Goal: Communication & Community: Participate in discussion

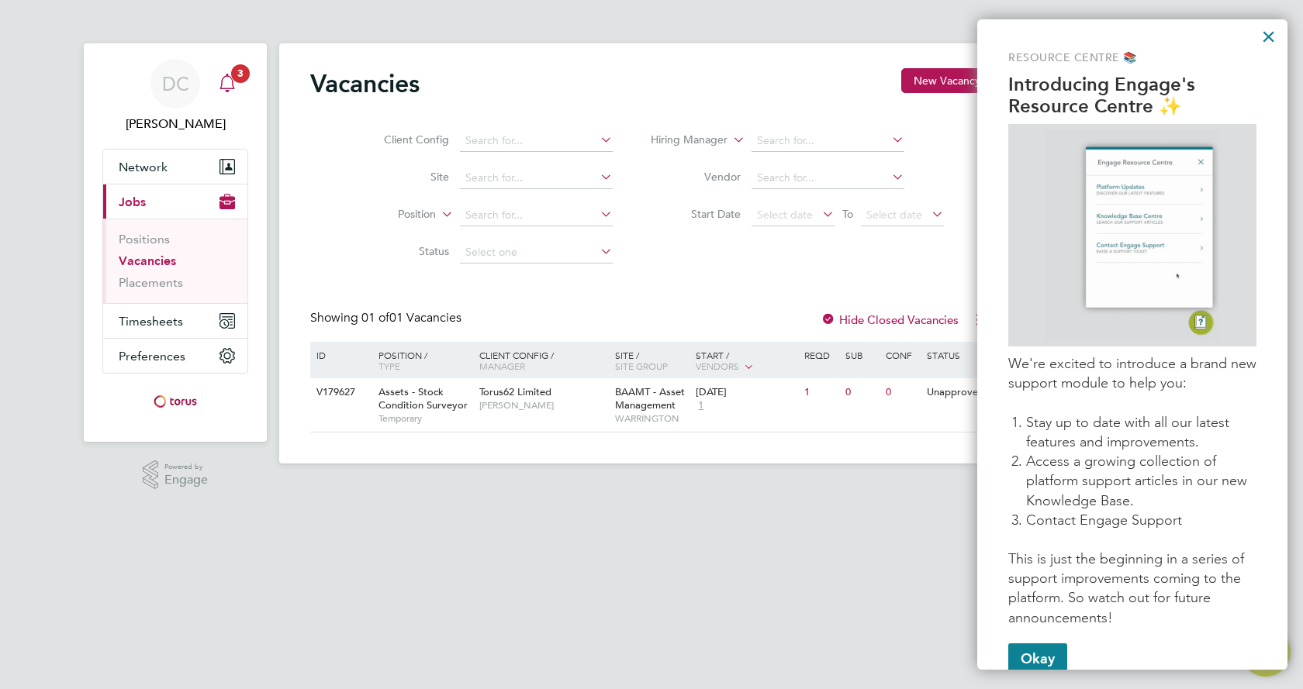
click at [239, 85] on div "Main navigation" at bounding box center [227, 83] width 31 height 31
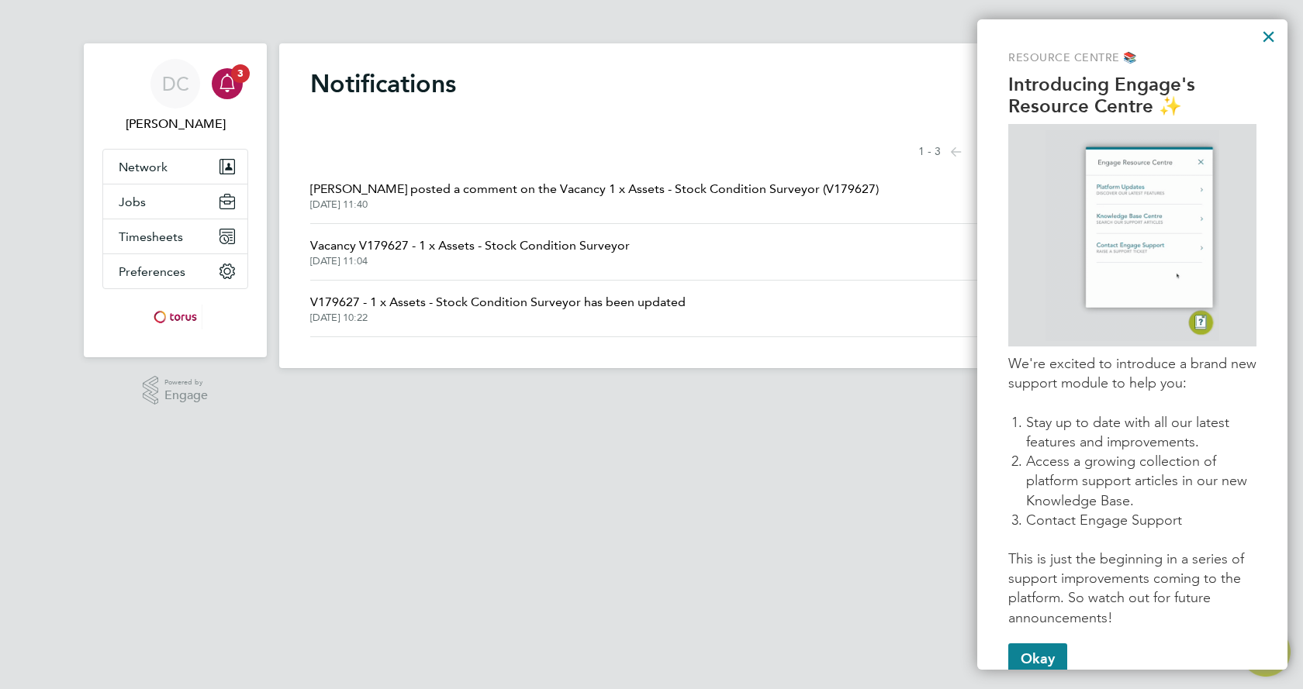
click at [485, 185] on span "[PERSON_NAME] posted a comment on the Vacancy 1 x Assets - Stock Condition Surv…" at bounding box center [594, 189] width 568 height 19
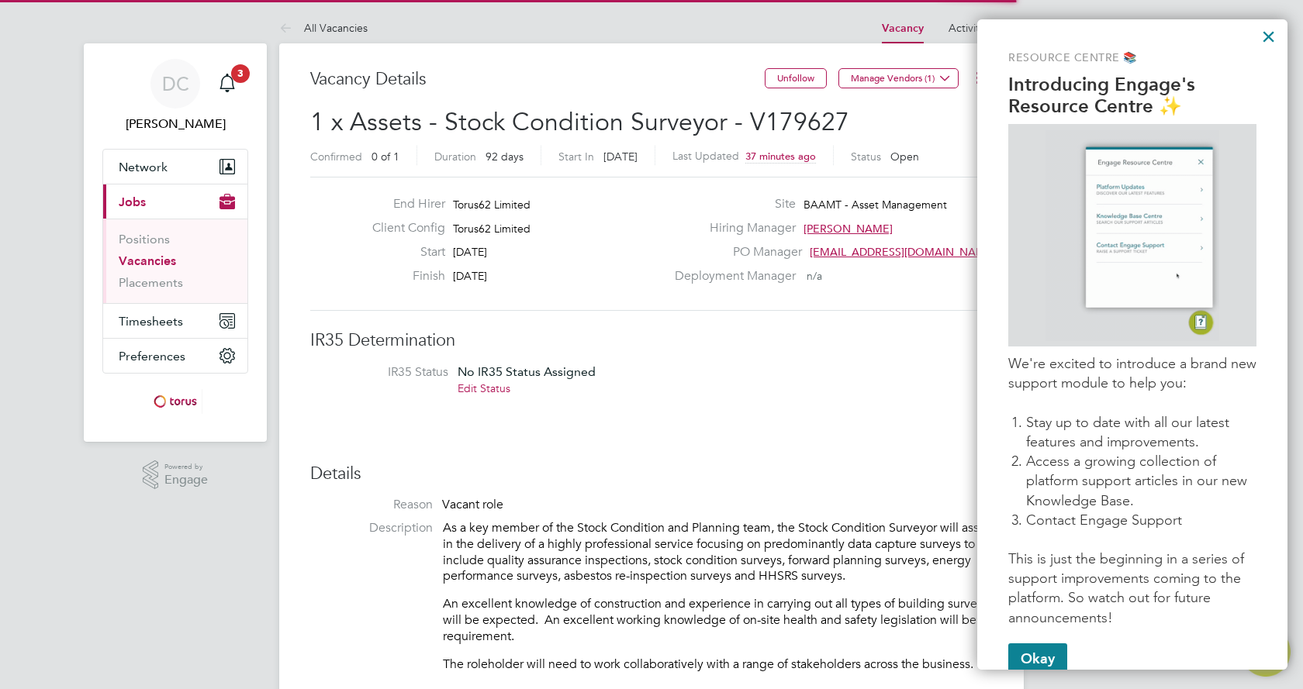
scroll to position [25, 334]
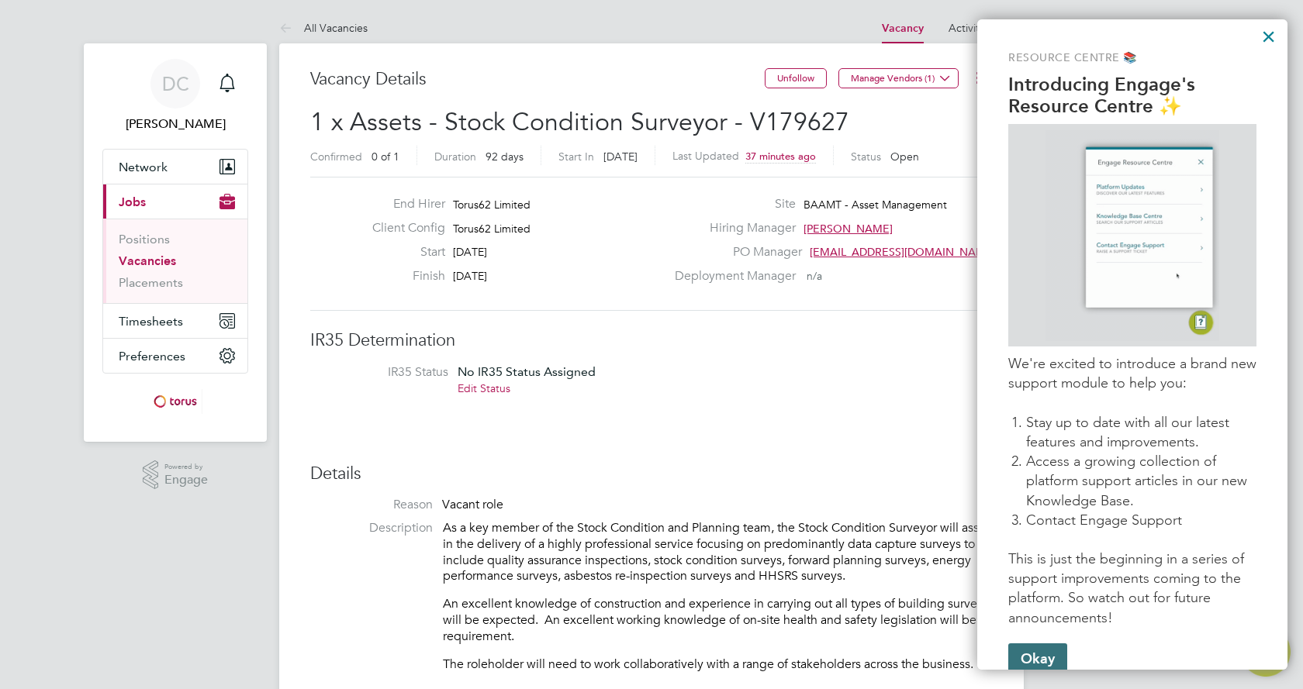
click at [1047, 655] on button "Okay" at bounding box center [1037, 659] width 59 height 31
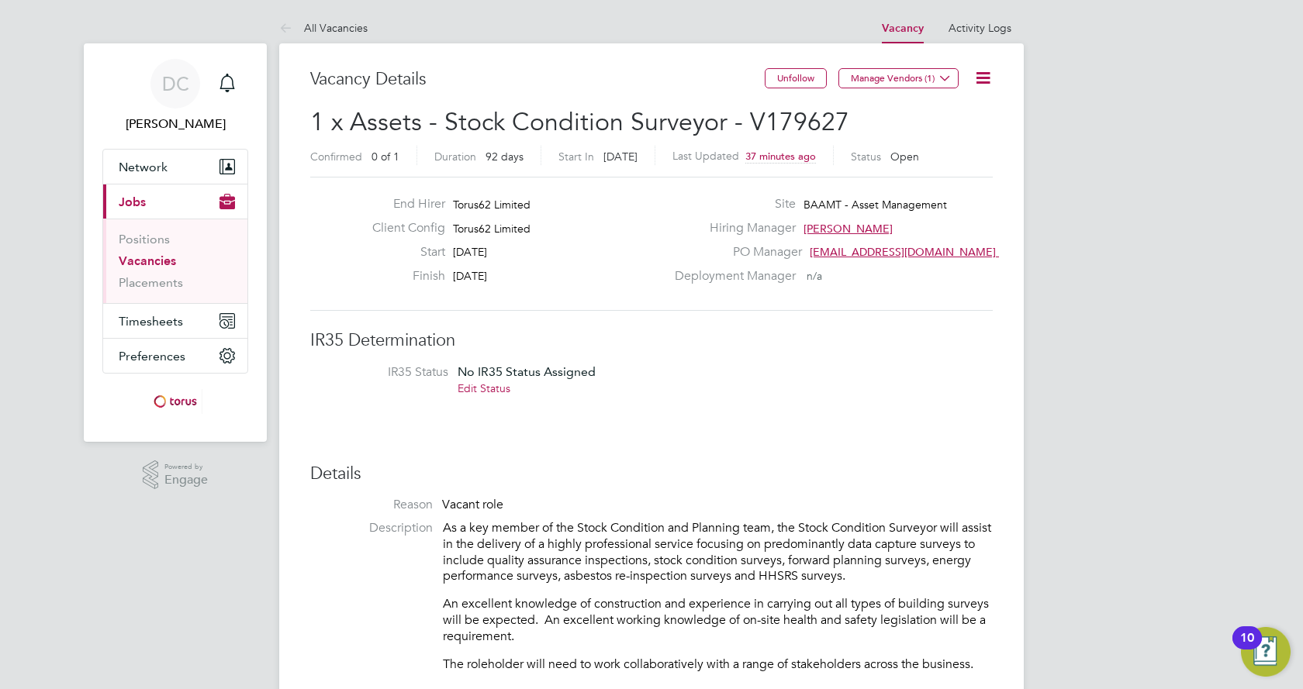
click at [1245, 640] on div "10" at bounding box center [1247, 648] width 14 height 20
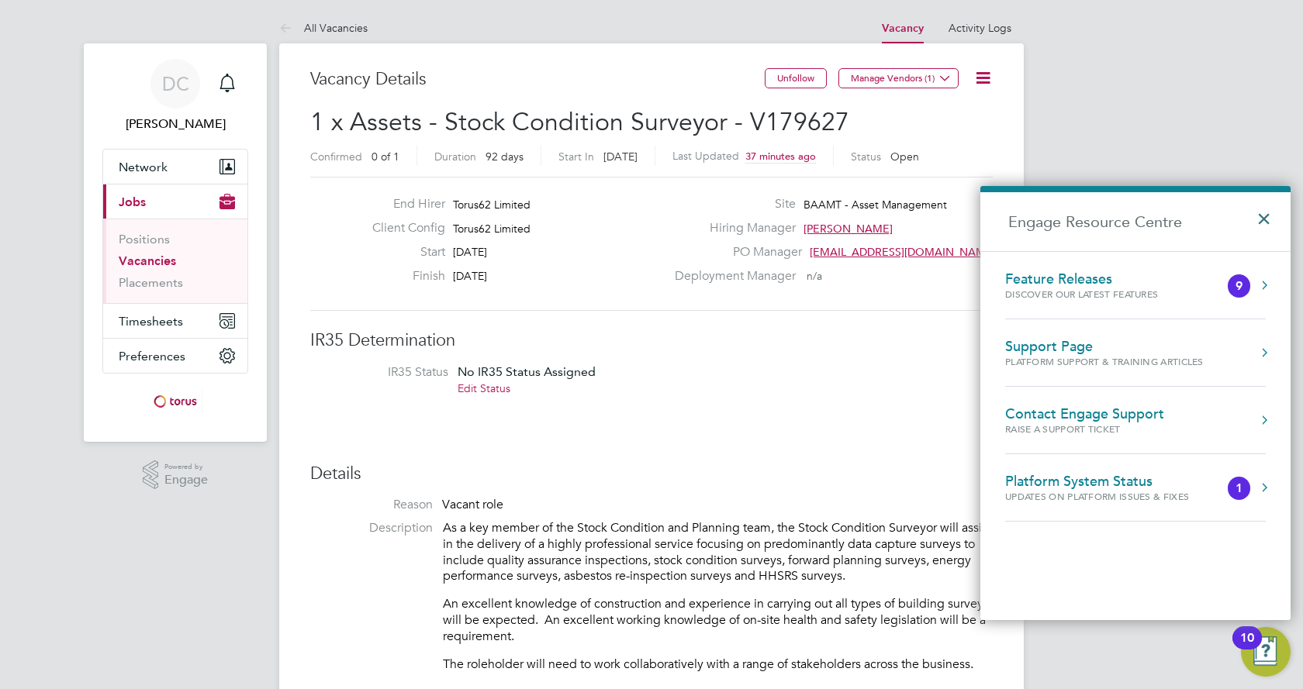
click at [1264, 217] on button "×" at bounding box center [1267, 214] width 22 height 34
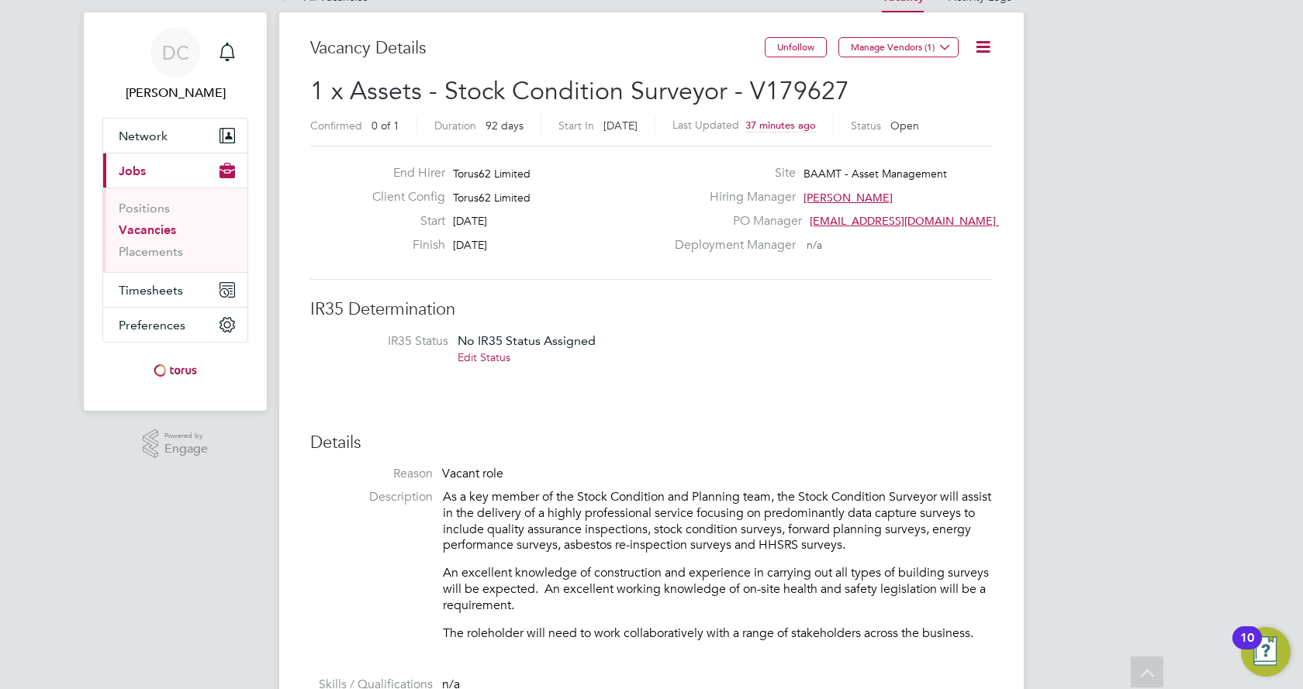
scroll to position [0, 0]
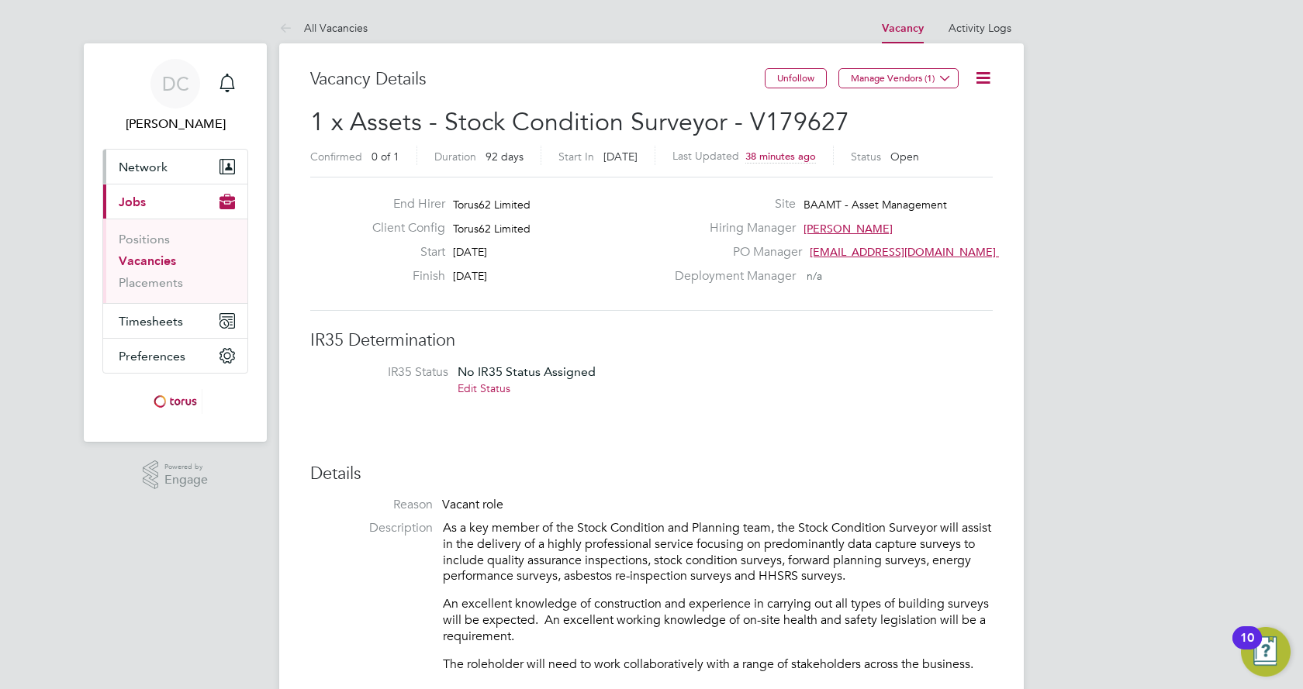
click at [140, 162] on span "Network" at bounding box center [143, 167] width 49 height 15
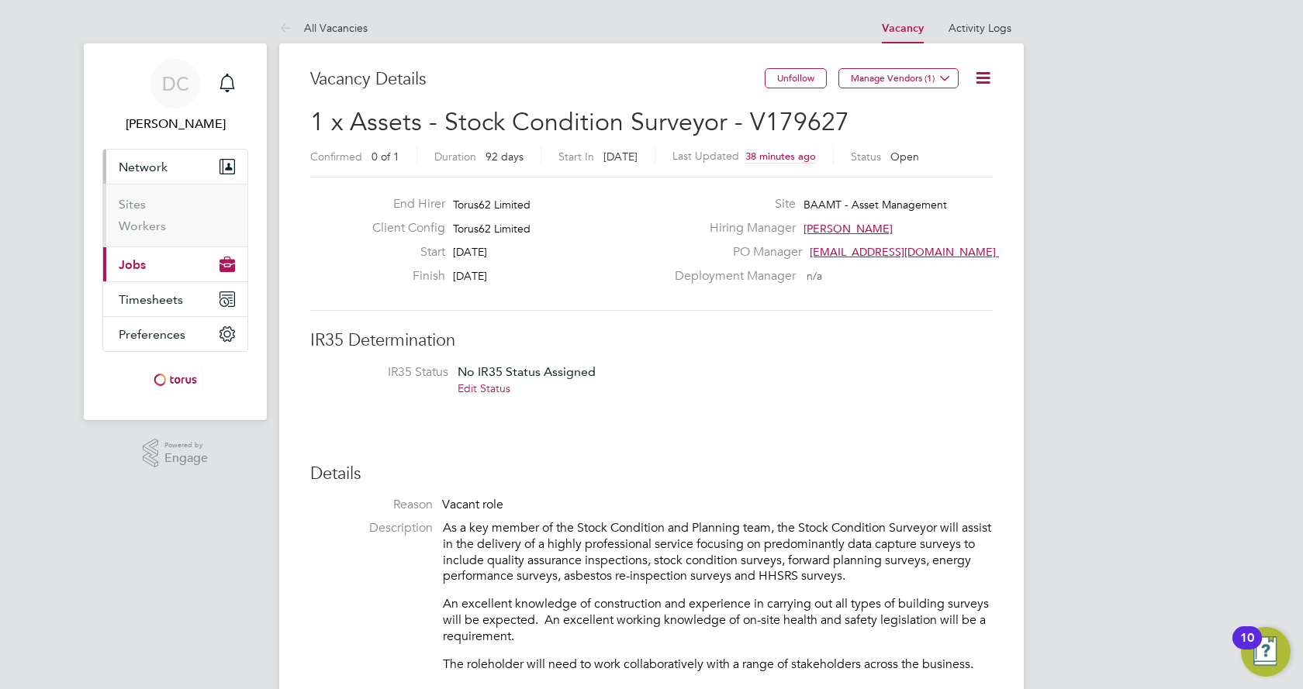
click at [129, 261] on span "Jobs" at bounding box center [132, 264] width 27 height 15
